Goal: Information Seeking & Learning: Learn about a topic

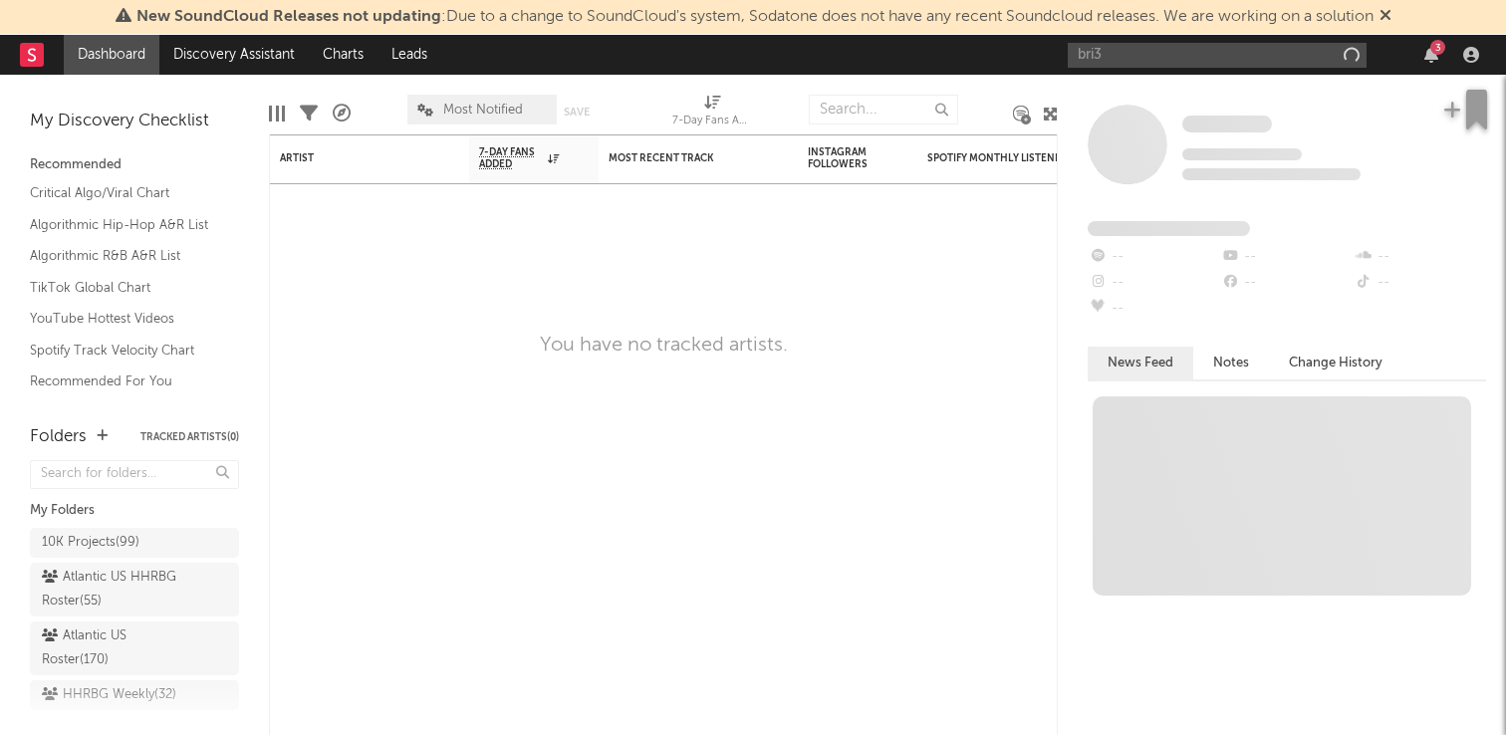
click at [1224, 54] on input "bri3" at bounding box center [1217, 55] width 299 height 25
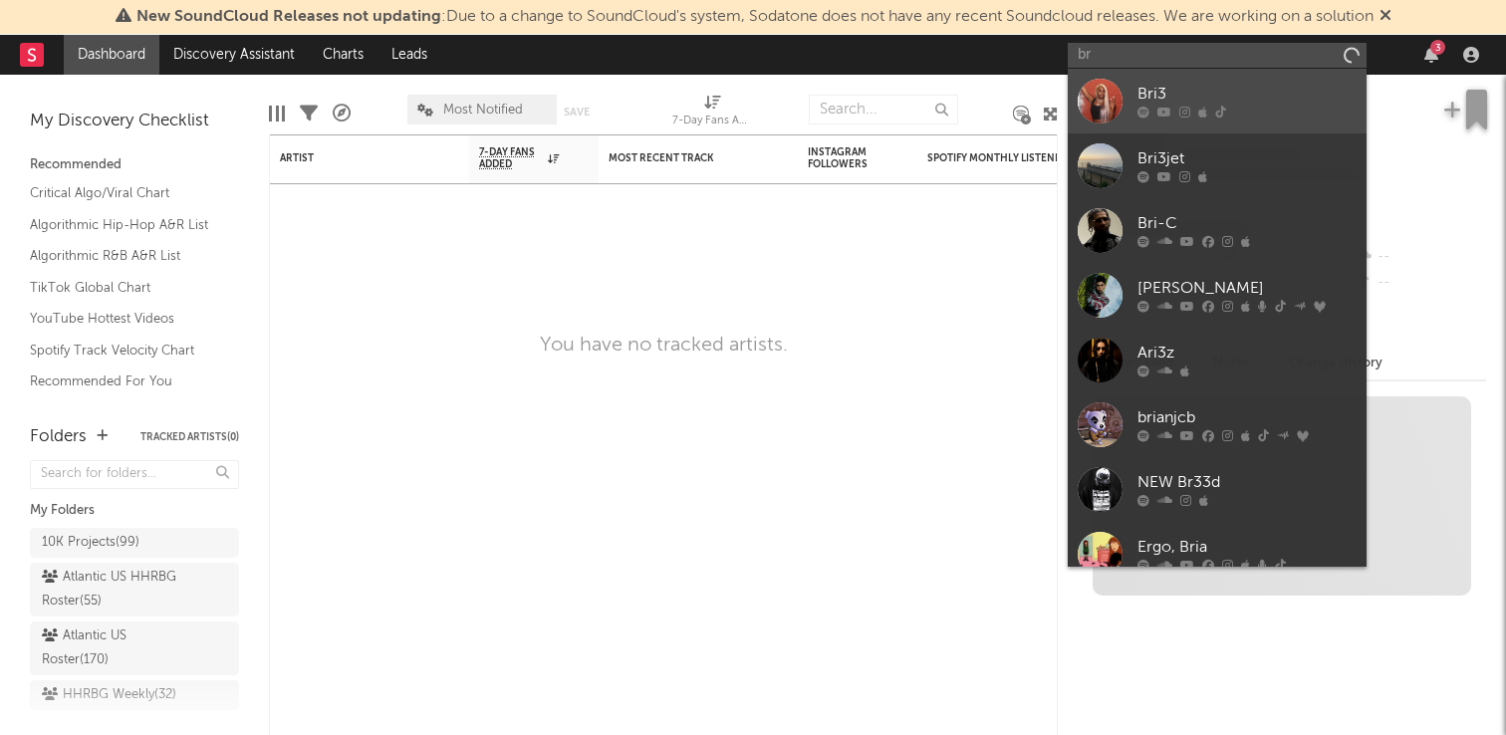
type input "b"
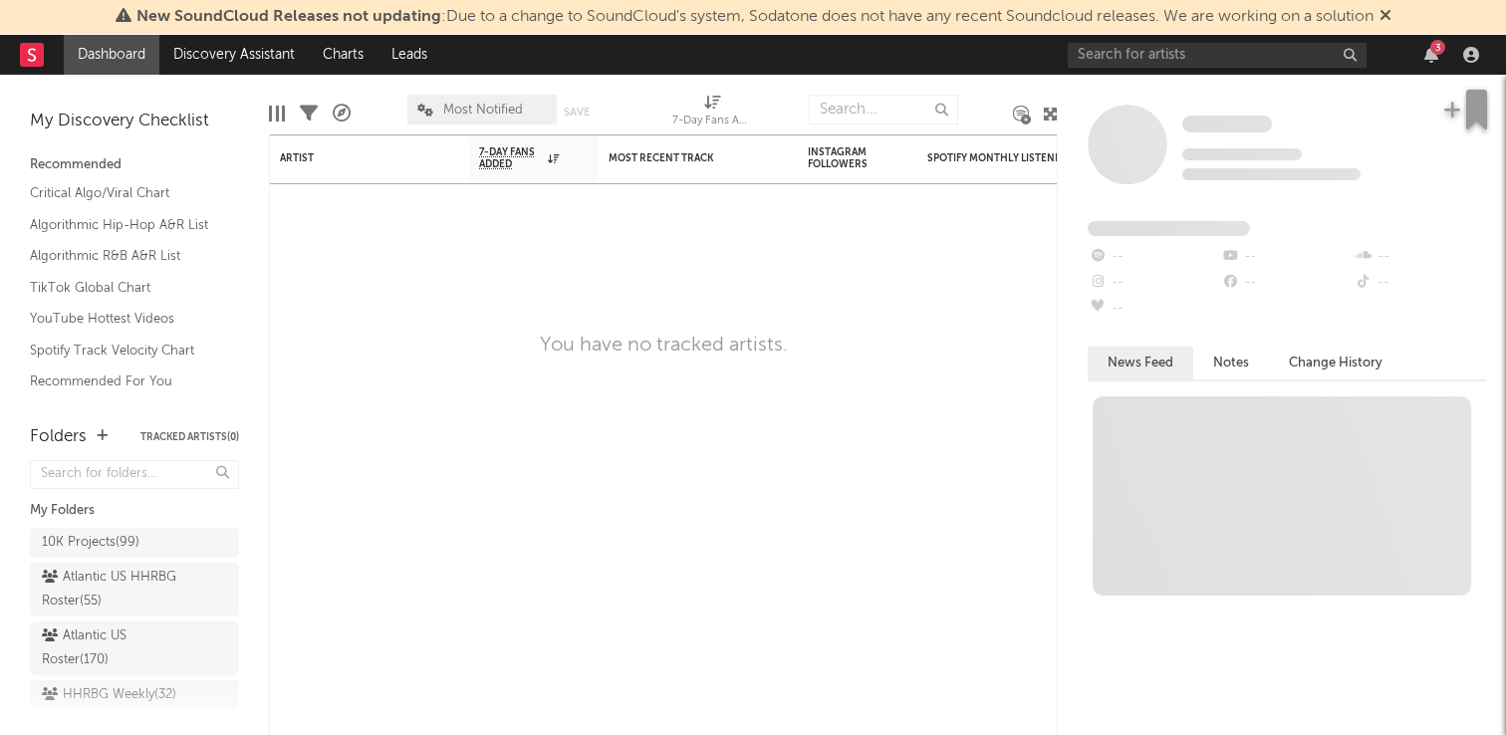
click at [1131, 57] on input "text" at bounding box center [1217, 55] width 299 height 25
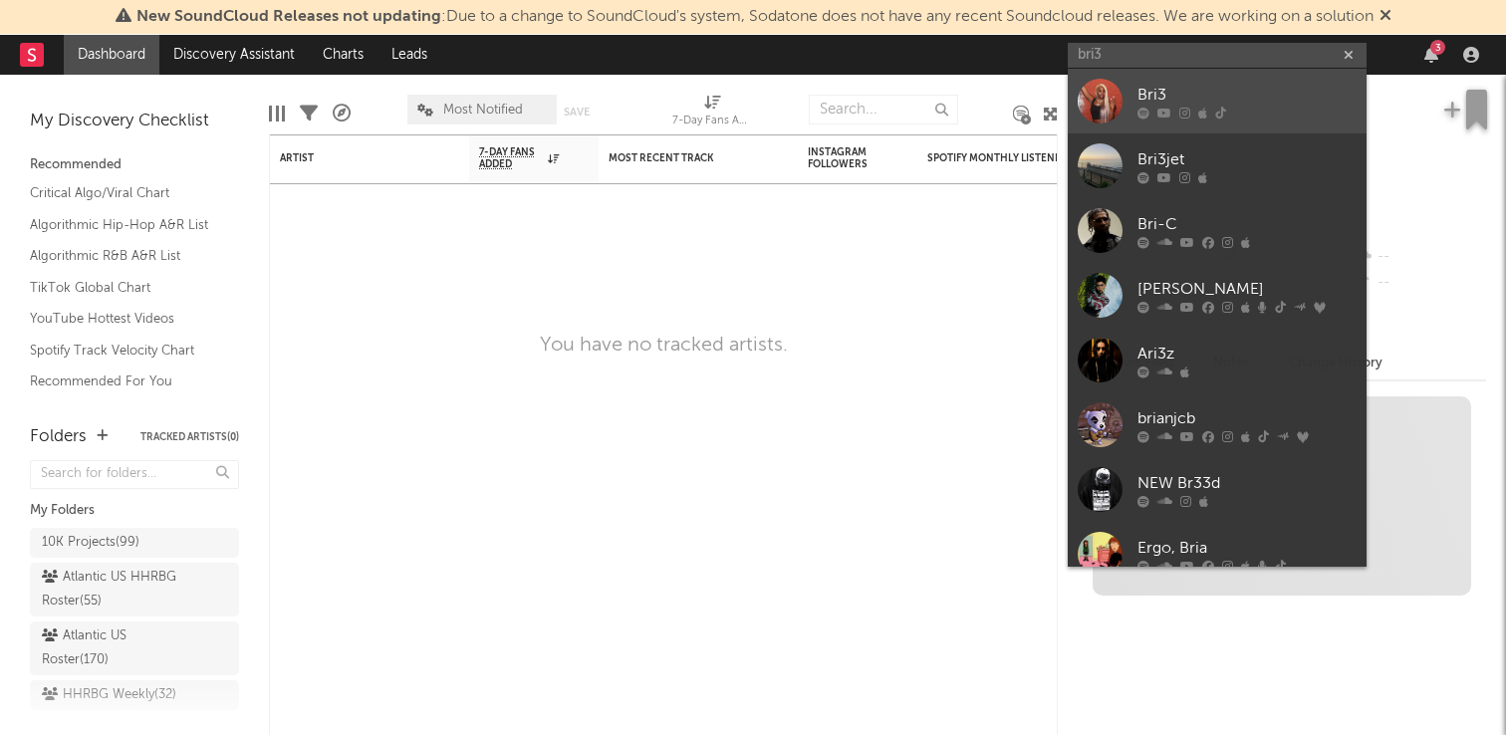
type input "bri3"
click at [1167, 83] on div "Bri3" at bounding box center [1246, 95] width 219 height 24
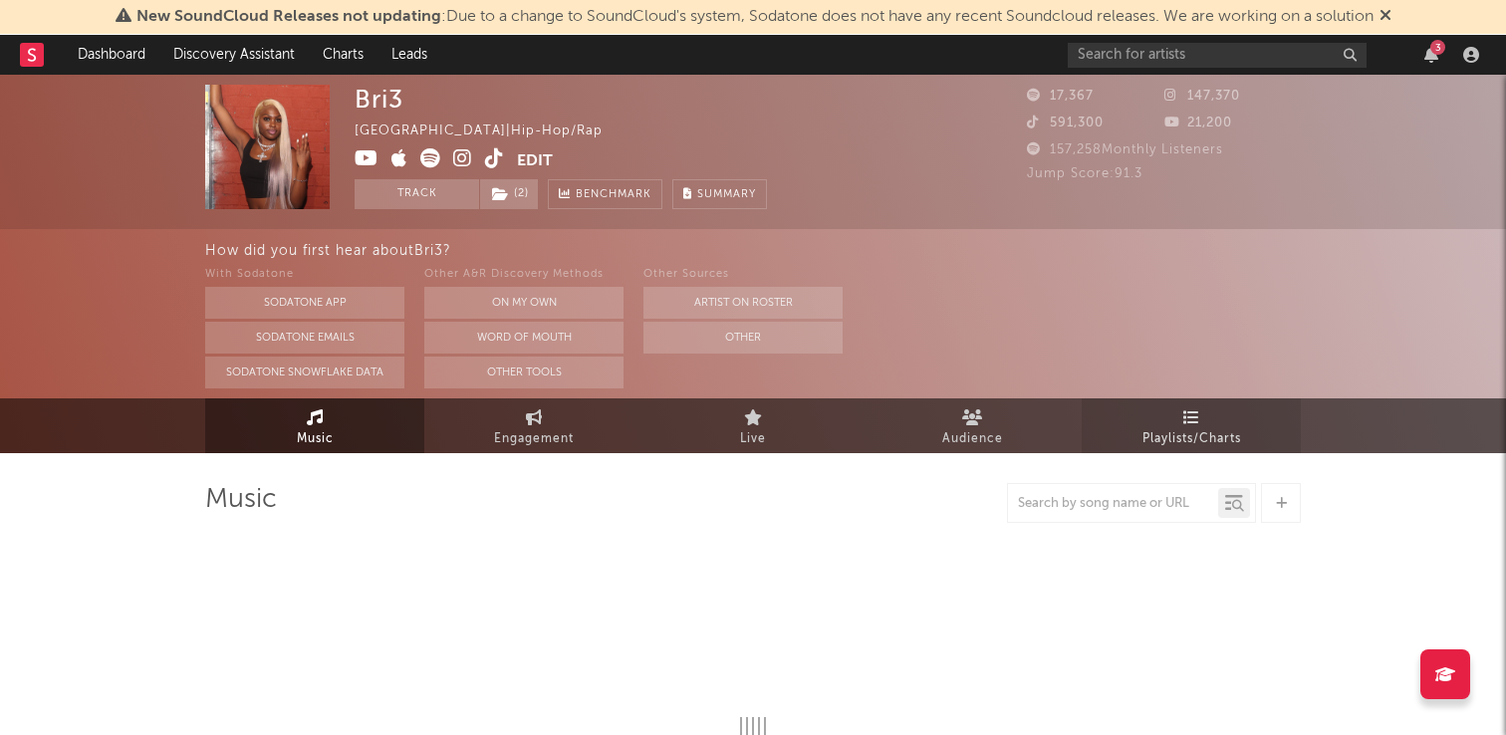
select select "6m"
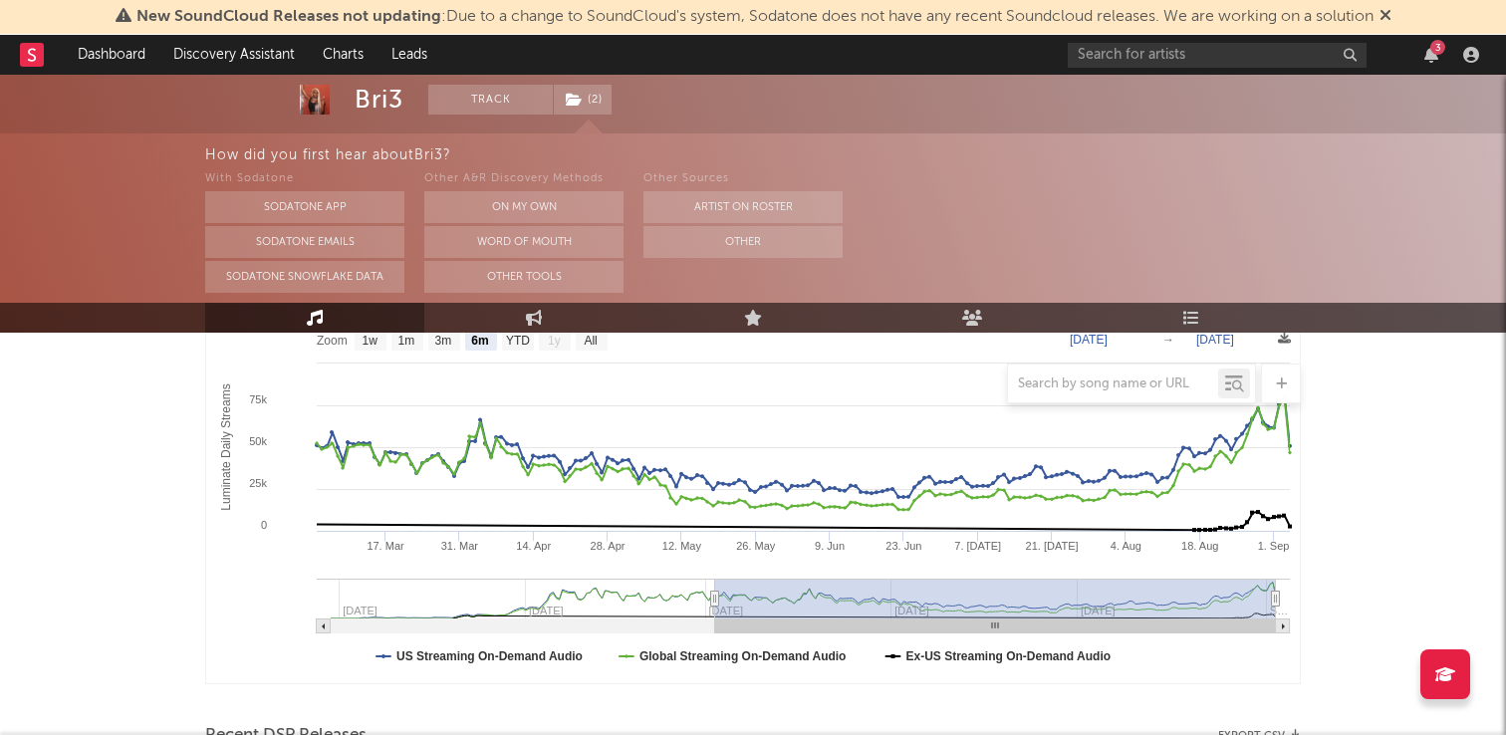
scroll to position [703, 0]
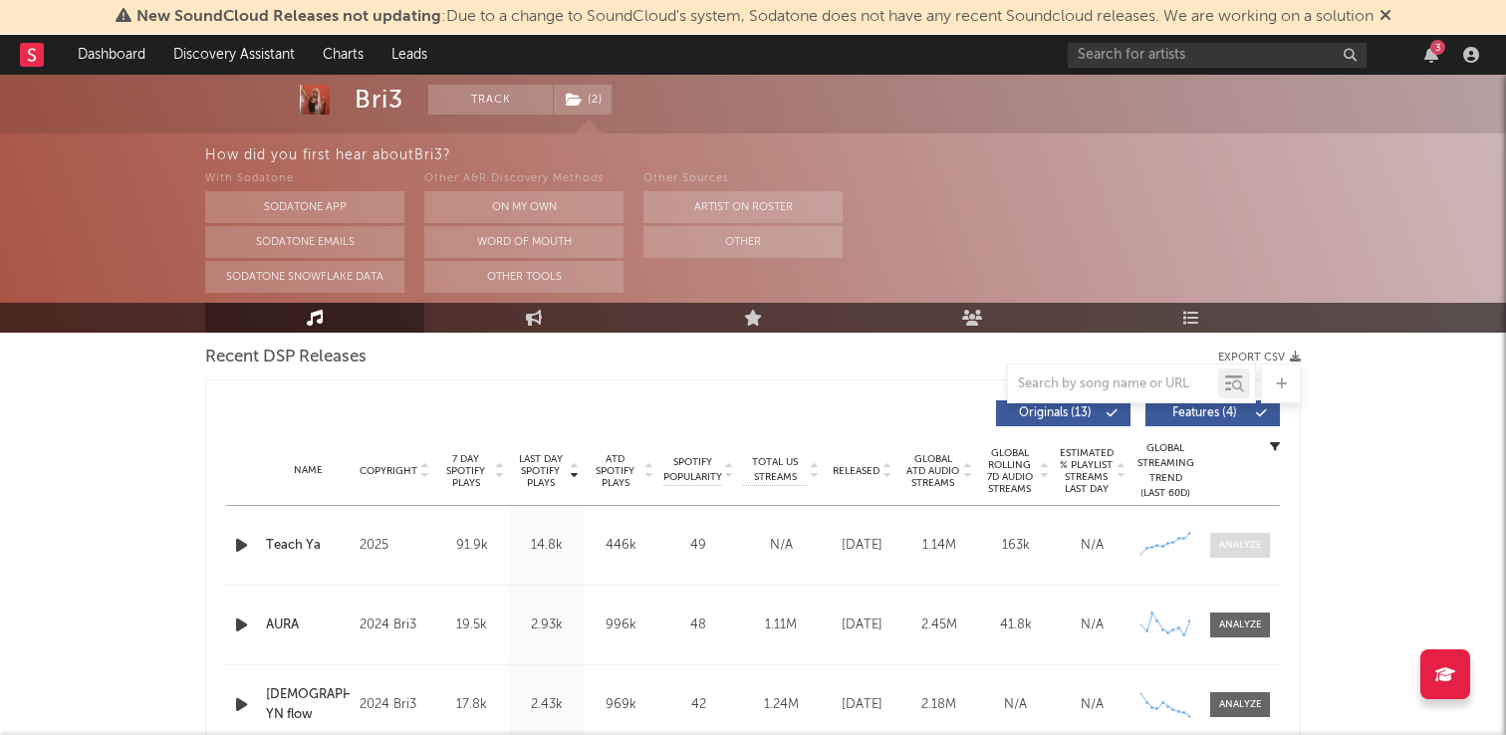
click at [1246, 544] on div at bounding box center [1240, 545] width 43 height 15
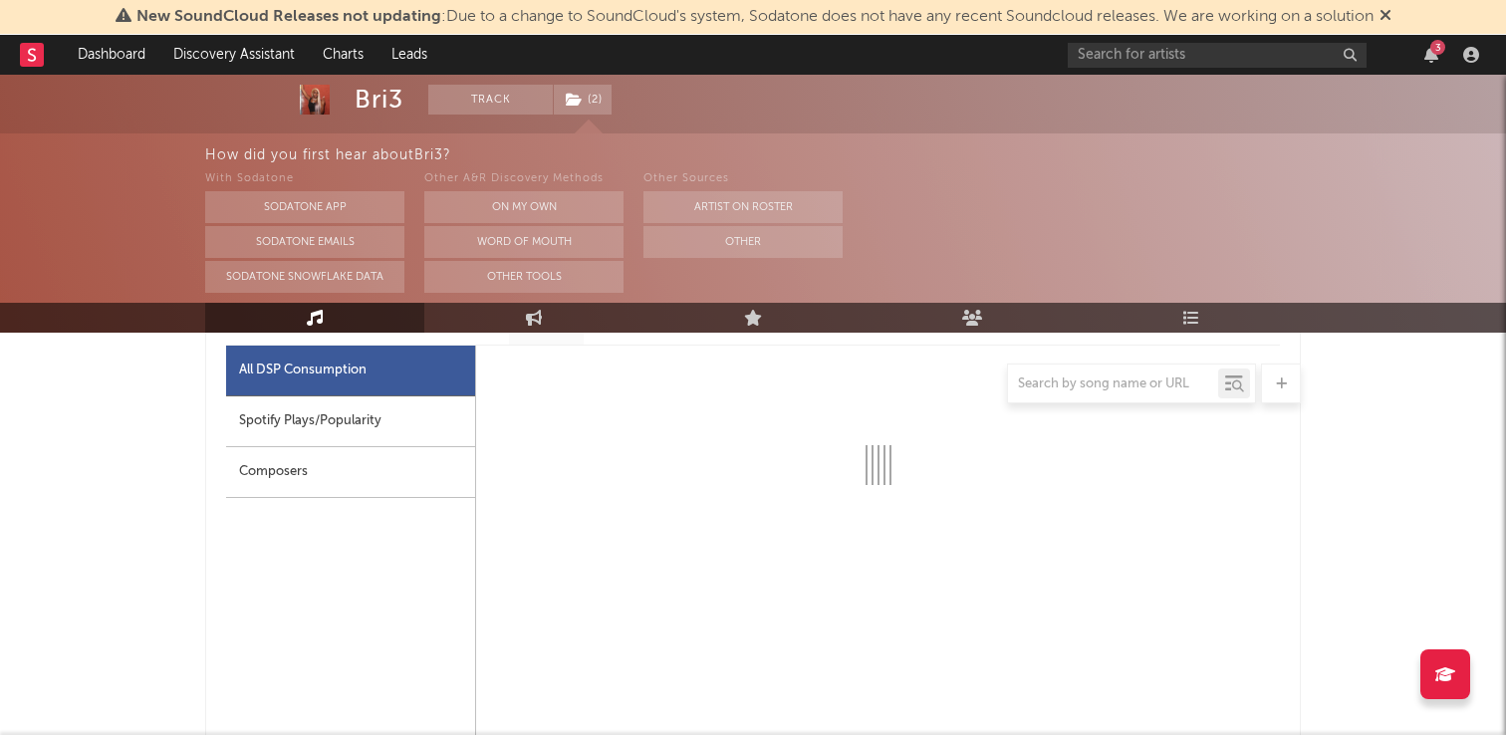
scroll to position [952, 0]
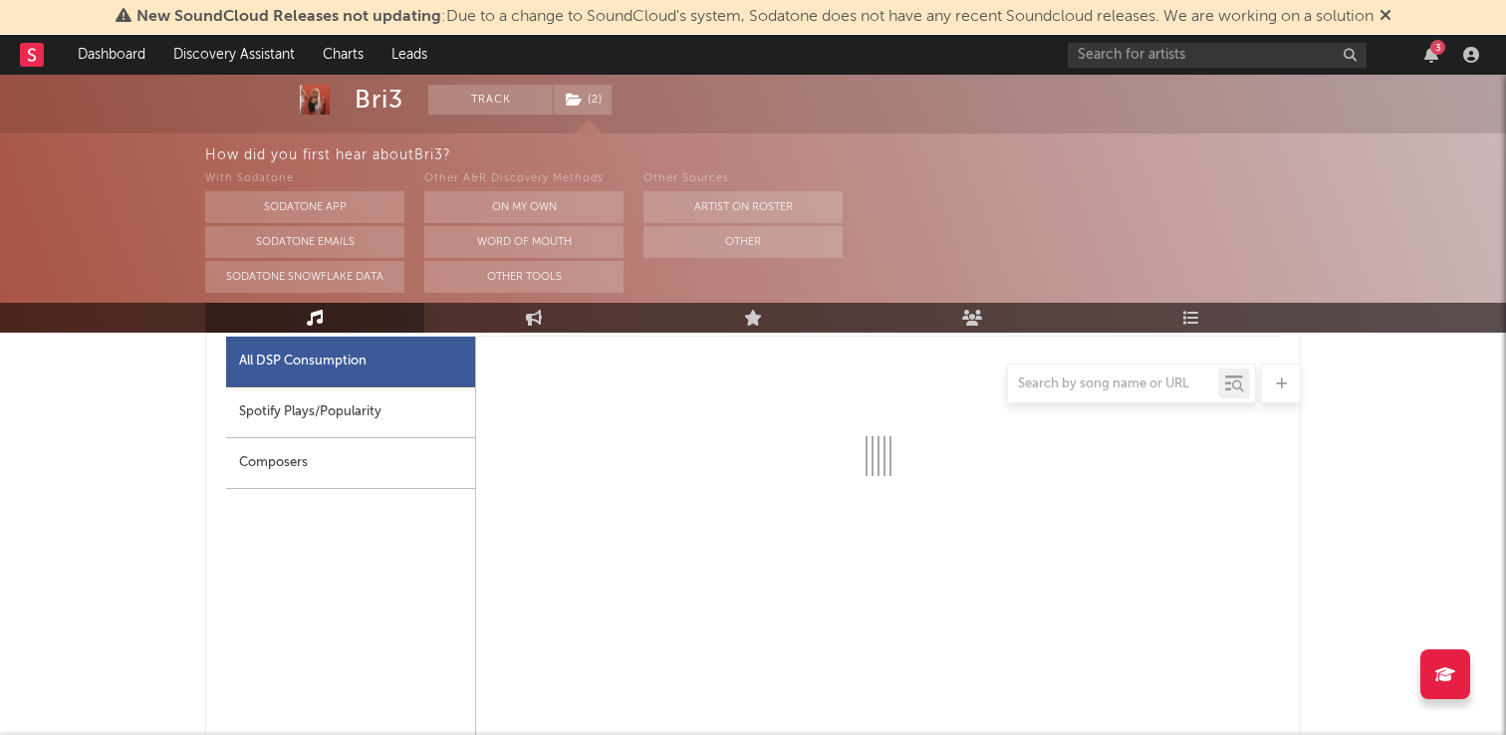
select select "1w"
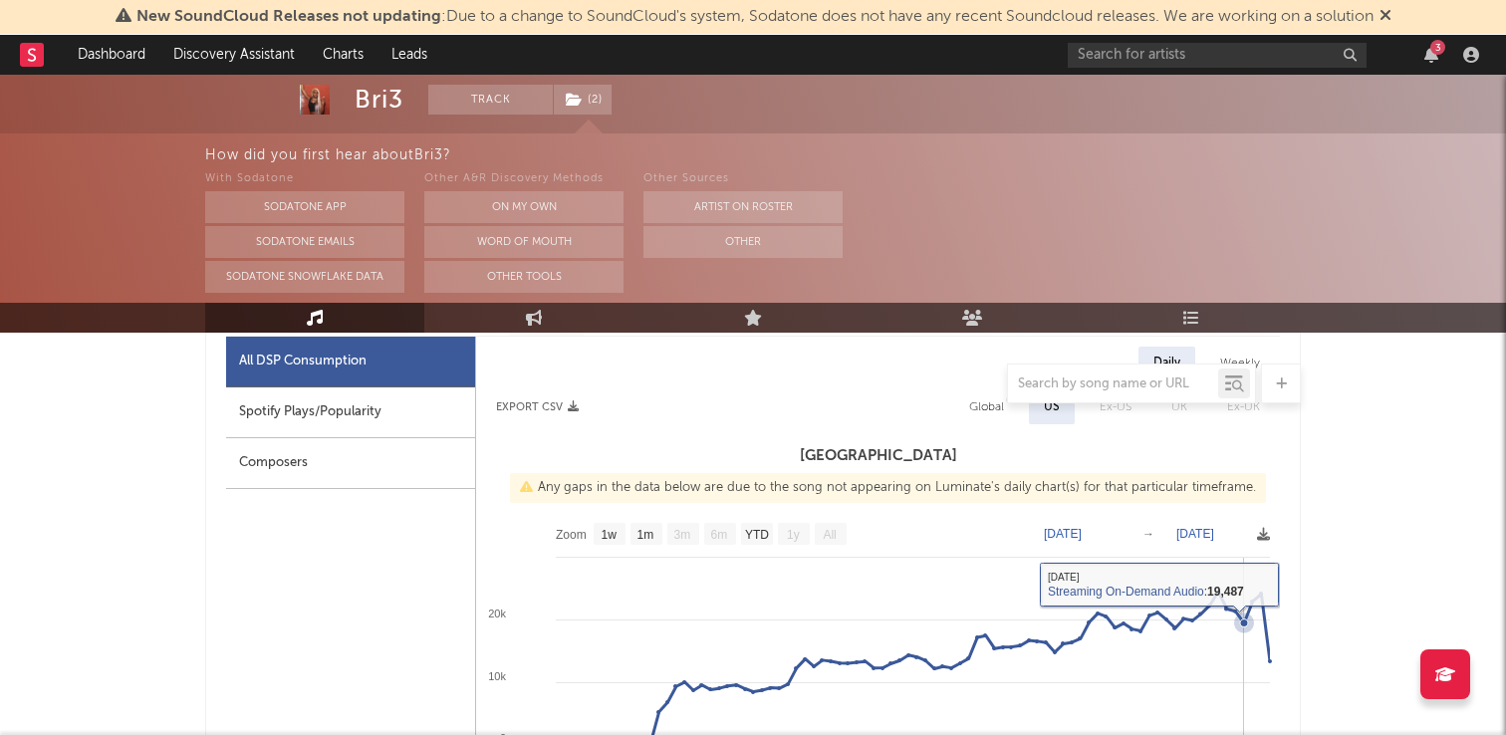
scroll to position [803, 0]
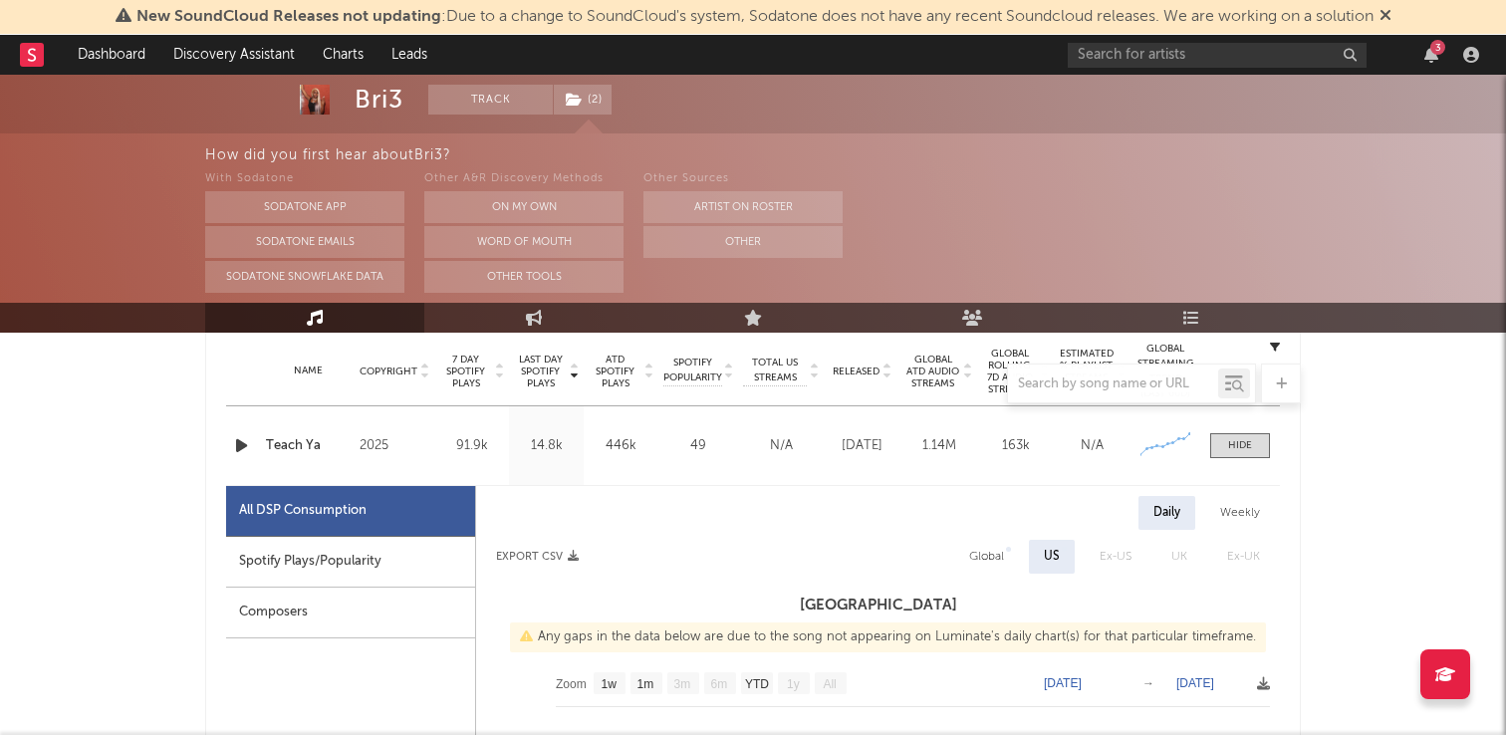
click at [1240, 426] on div "Name Teach Ya Copyright 2025 Label P2025 Album Names Teach Ya Composer Names [P…" at bounding box center [753, 445] width 1054 height 79
click at [1249, 450] on div at bounding box center [1240, 445] width 24 height 15
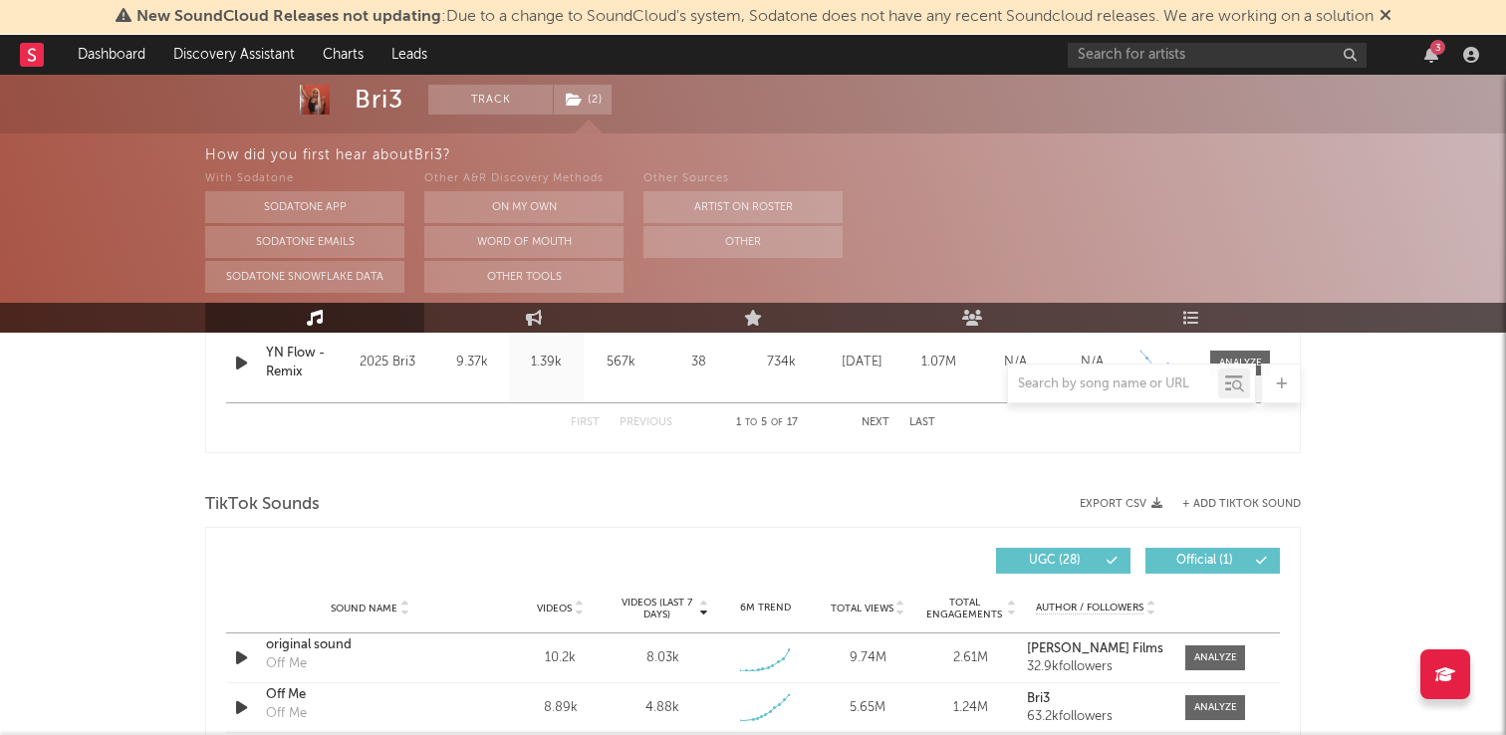
scroll to position [1378, 0]
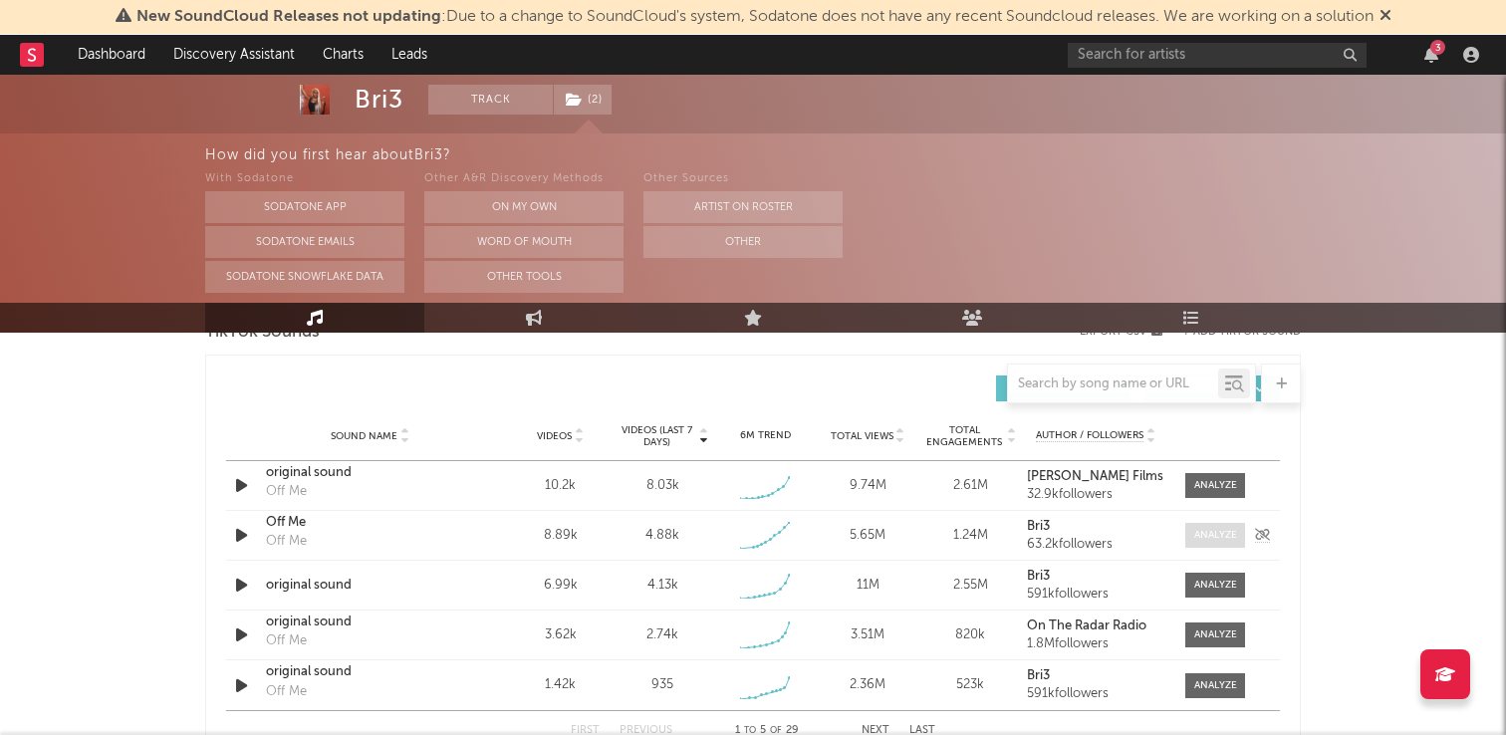
click at [1205, 536] on div at bounding box center [1215, 535] width 43 height 15
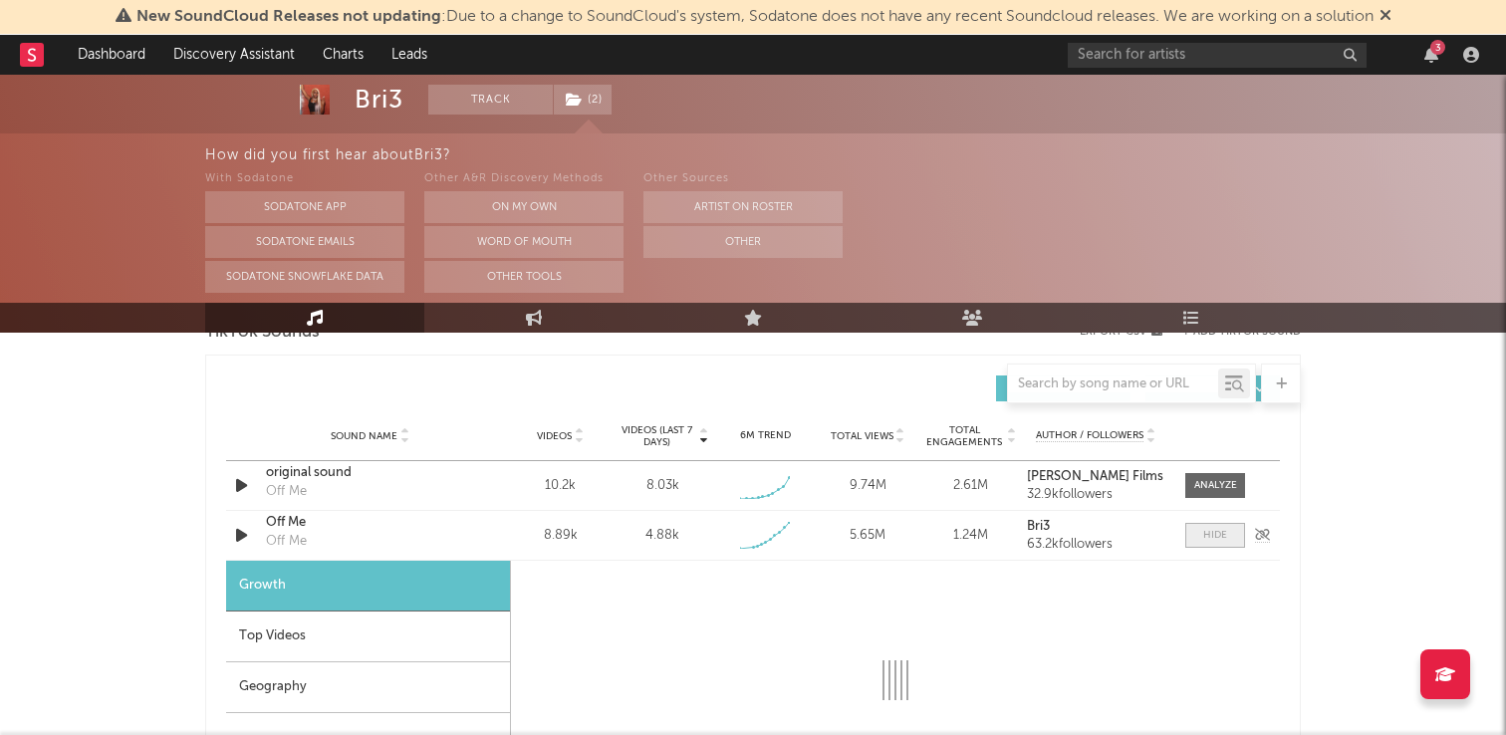
select select "1w"
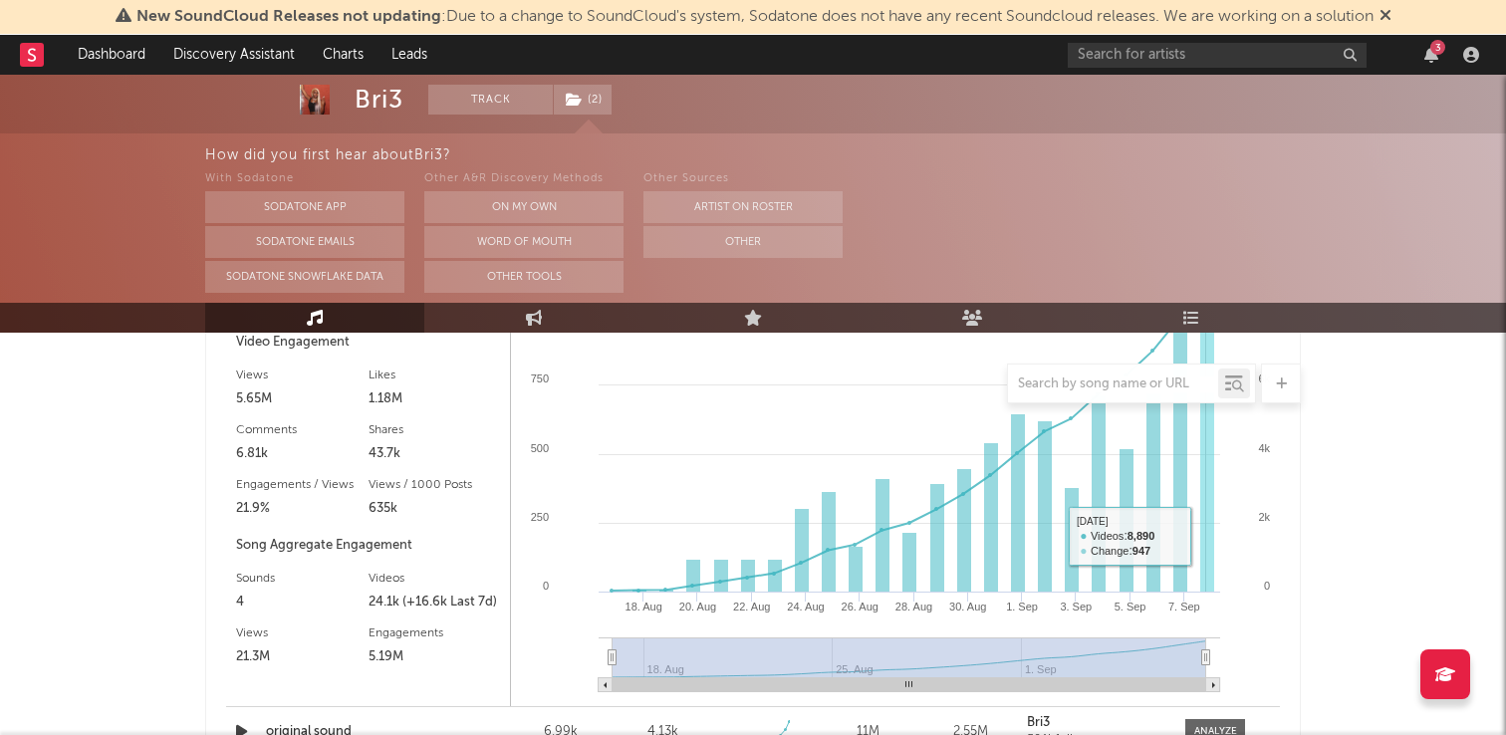
scroll to position [1733, 0]
